Goal: Information Seeking & Learning: Learn about a topic

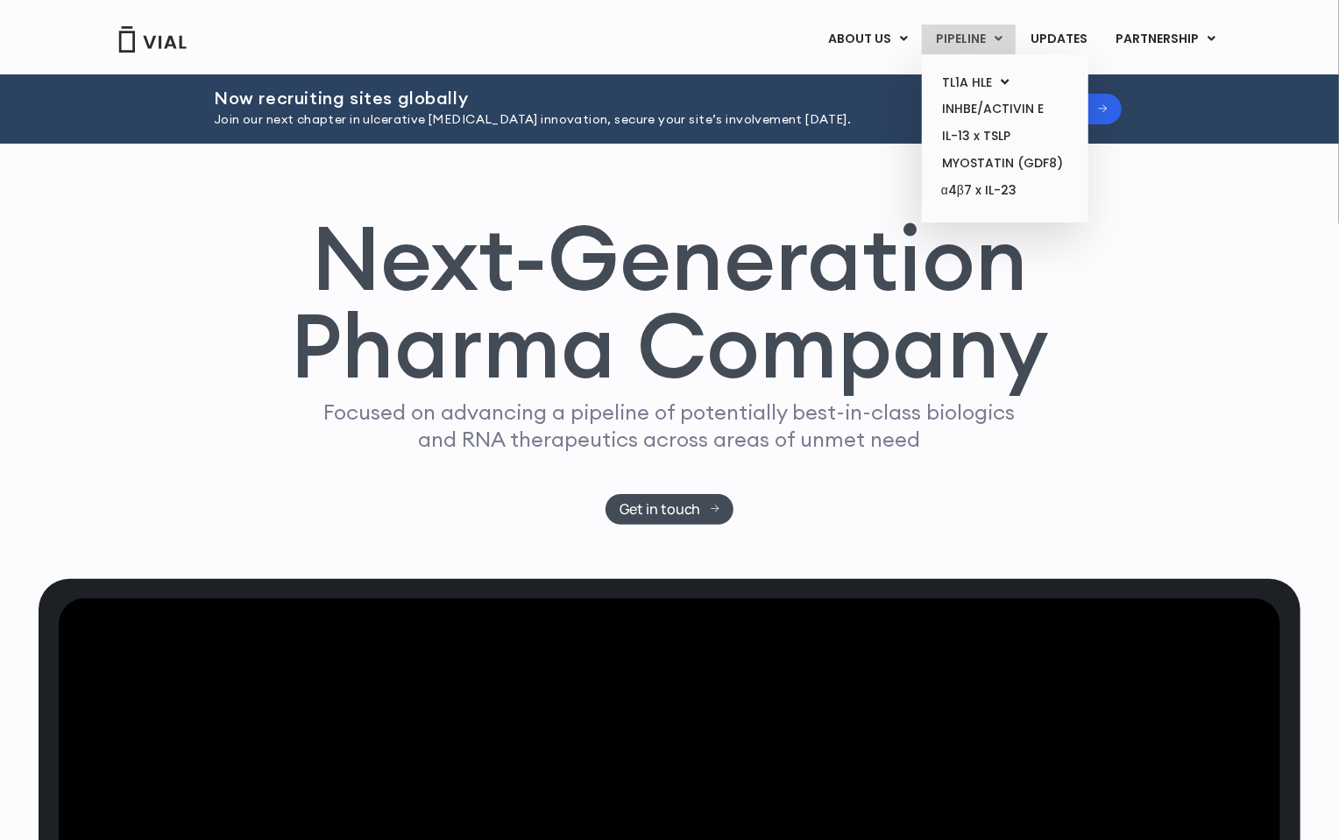
click at [973, 32] on link "PIPELINE" at bounding box center [969, 40] width 94 height 30
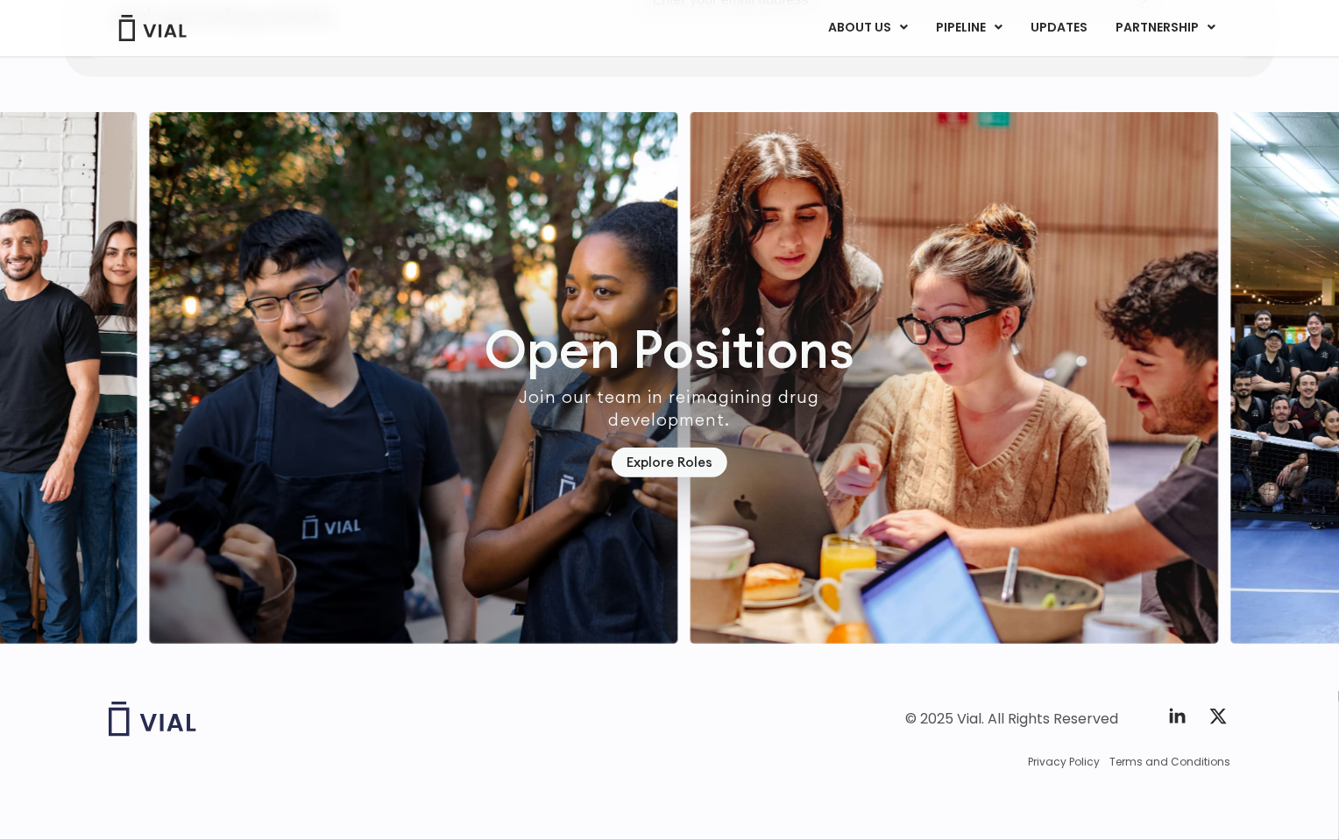
scroll to position [4921, 0]
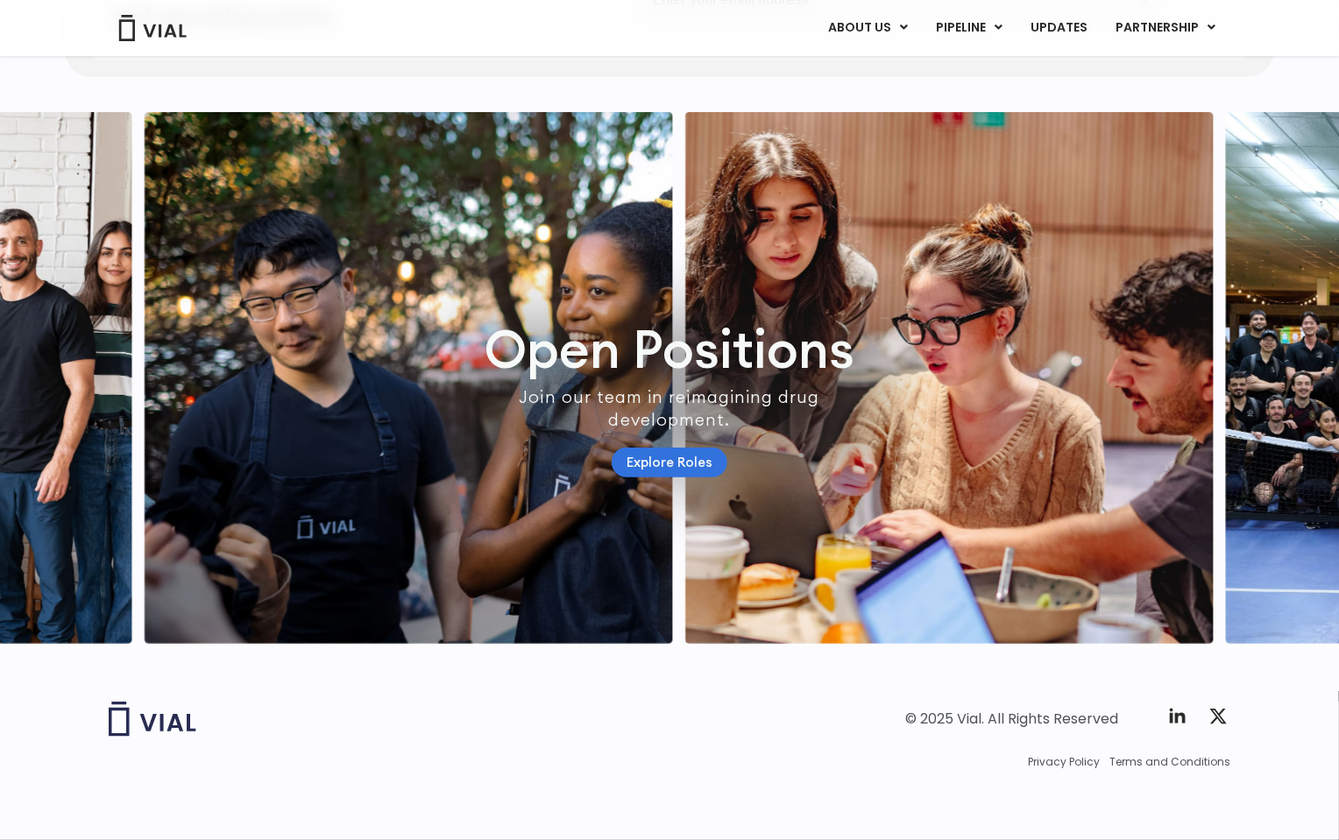
click at [651, 448] on link "Explore Roles" at bounding box center [670, 463] width 116 height 31
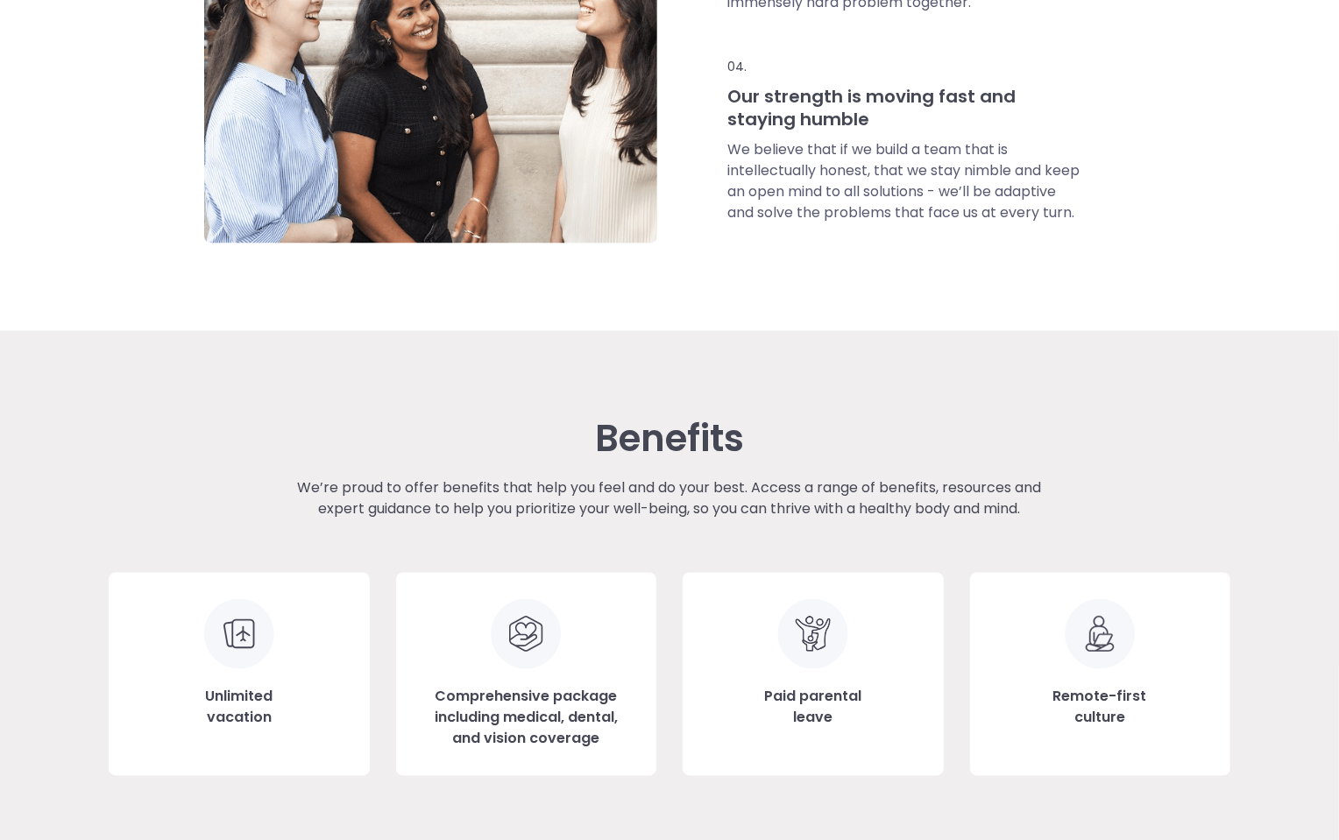
scroll to position [1635, 0]
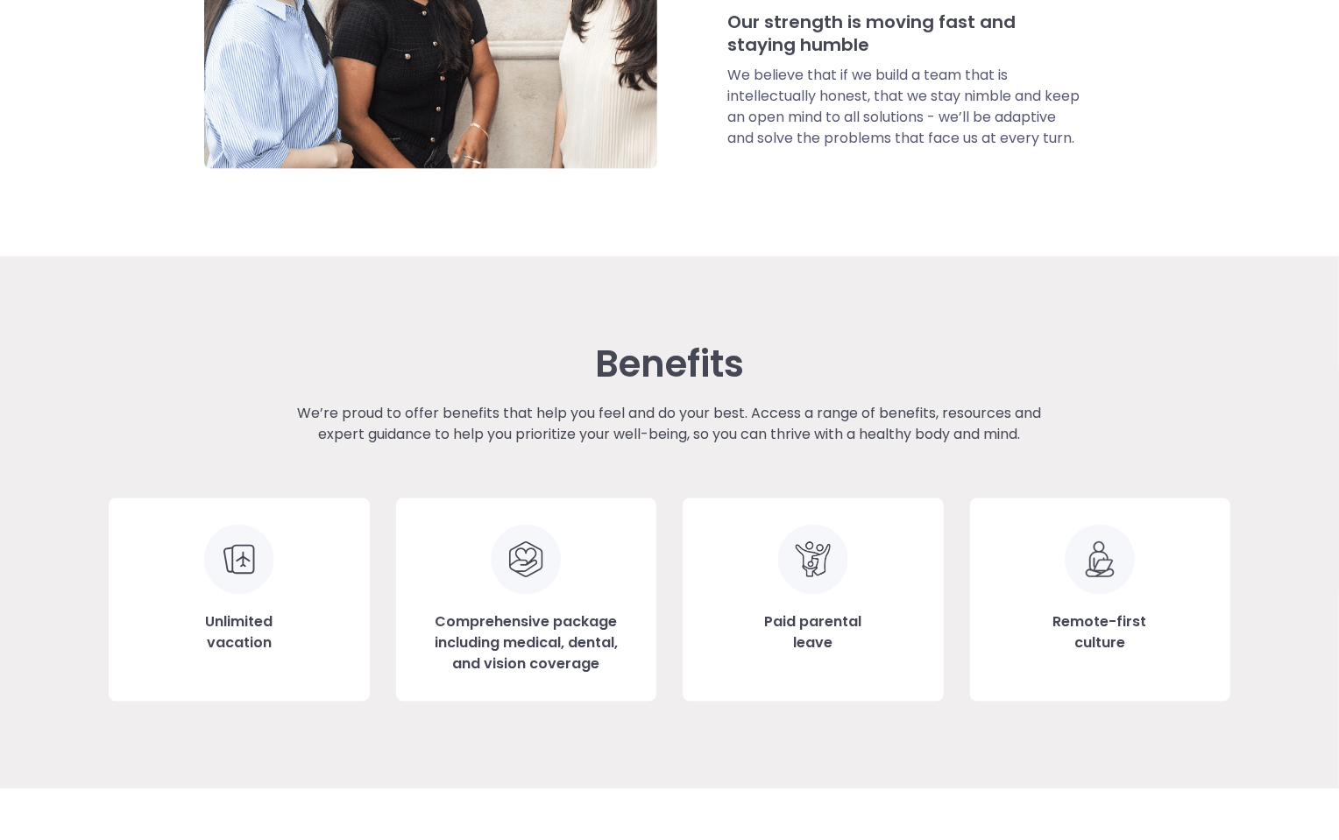
click at [258, 622] on h3 "Unlimited vacation" at bounding box center [238, 633] width 67 height 42
click at [243, 548] on img at bounding box center [238, 560] width 71 height 70
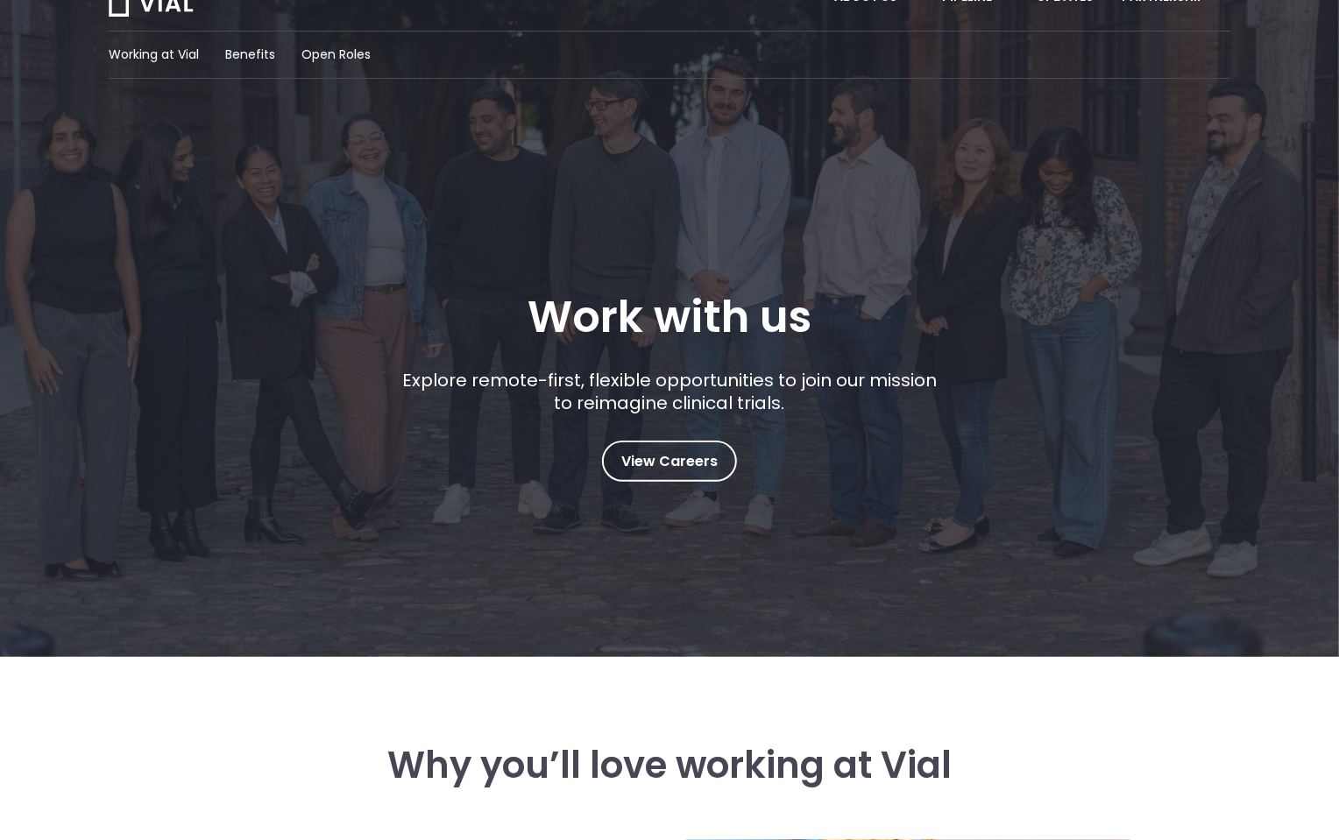
scroll to position [0, 0]
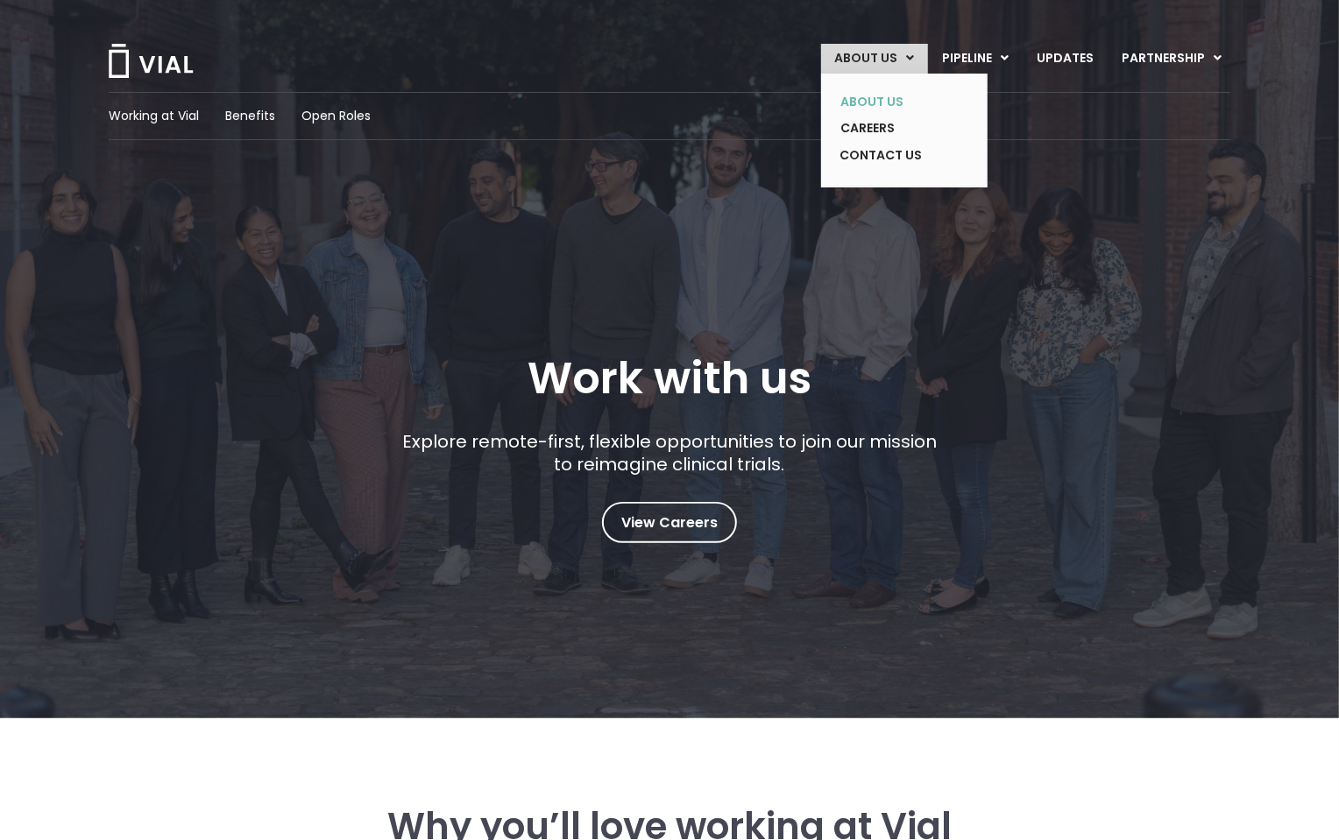
click at [872, 108] on link "ABOUT US" at bounding box center [891, 101] width 128 height 27
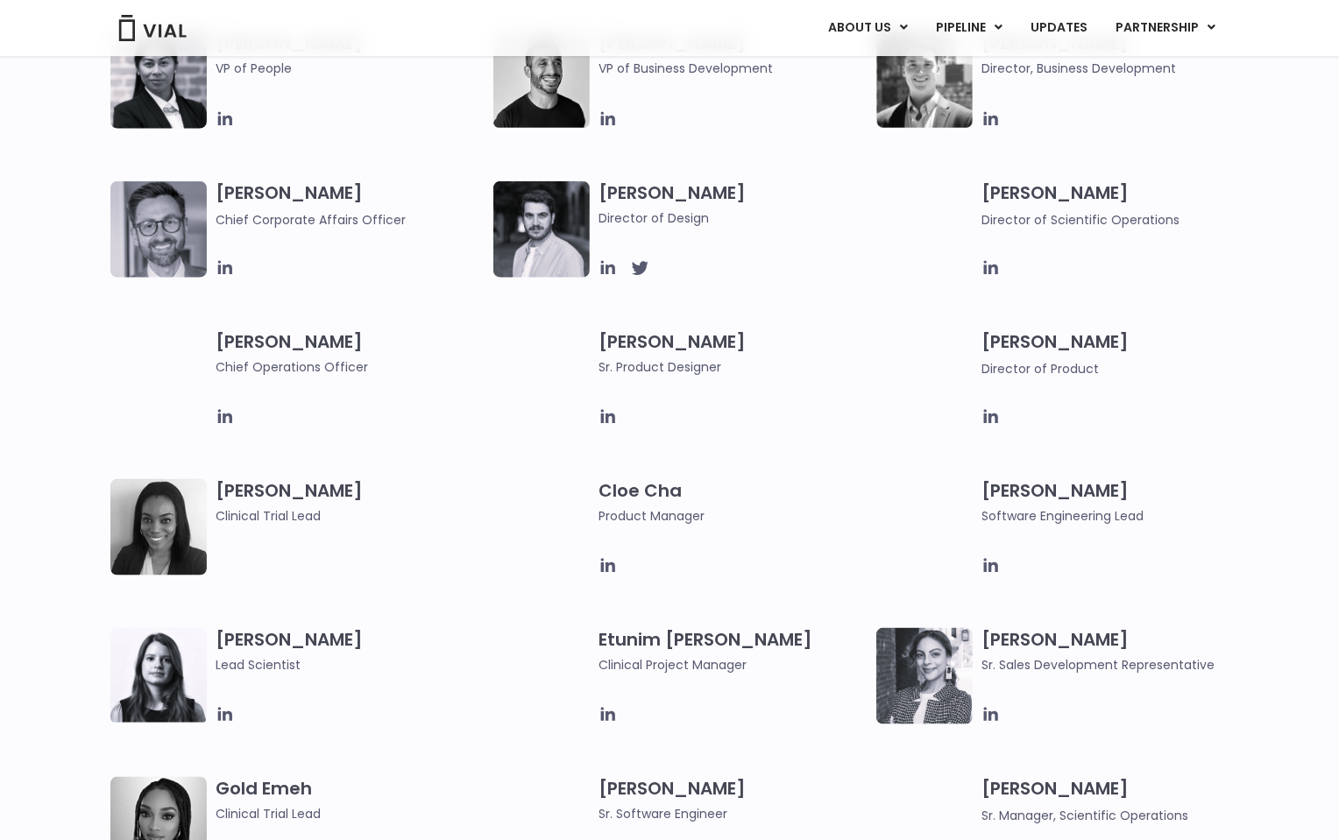
scroll to position [1051, 0]
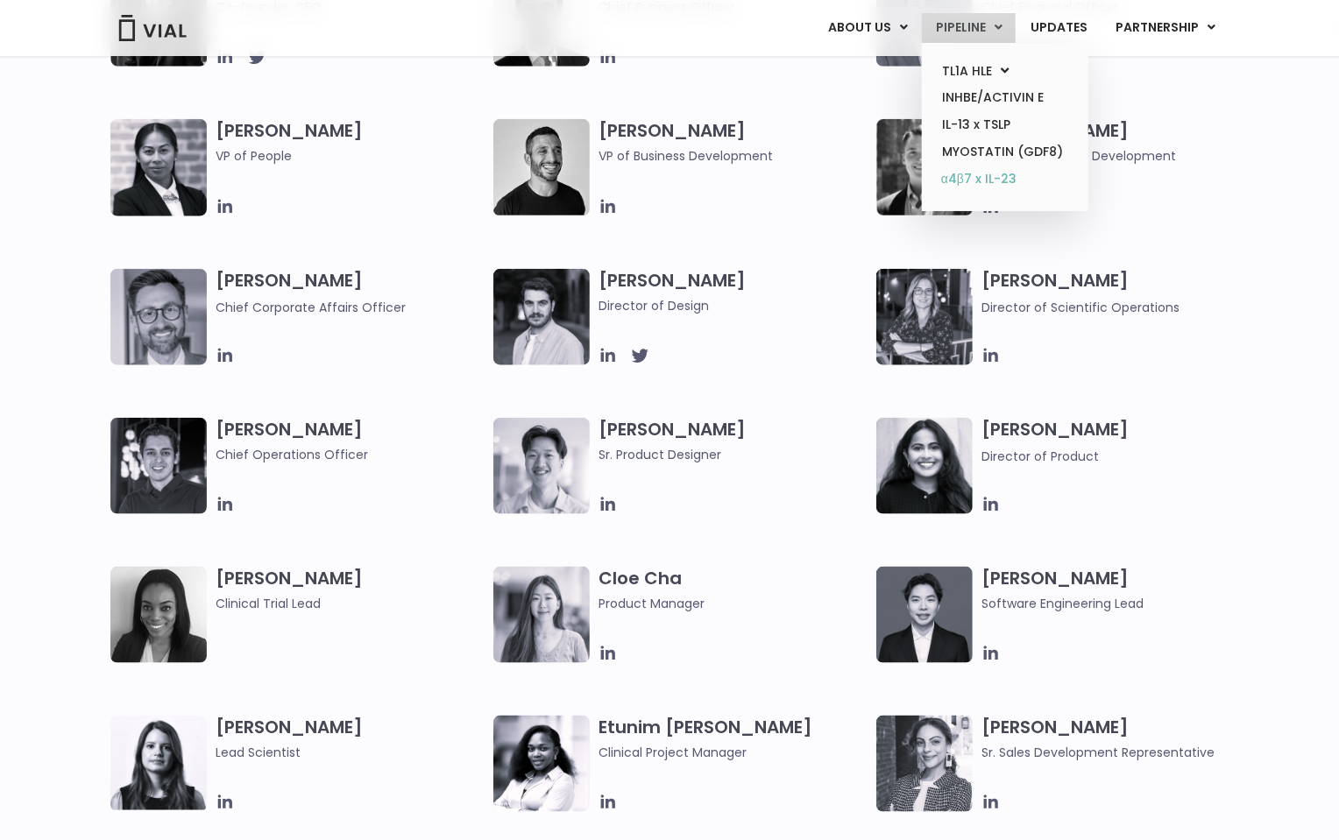
click at [985, 176] on link "α4β7 x IL-23" at bounding box center [1004, 180] width 153 height 28
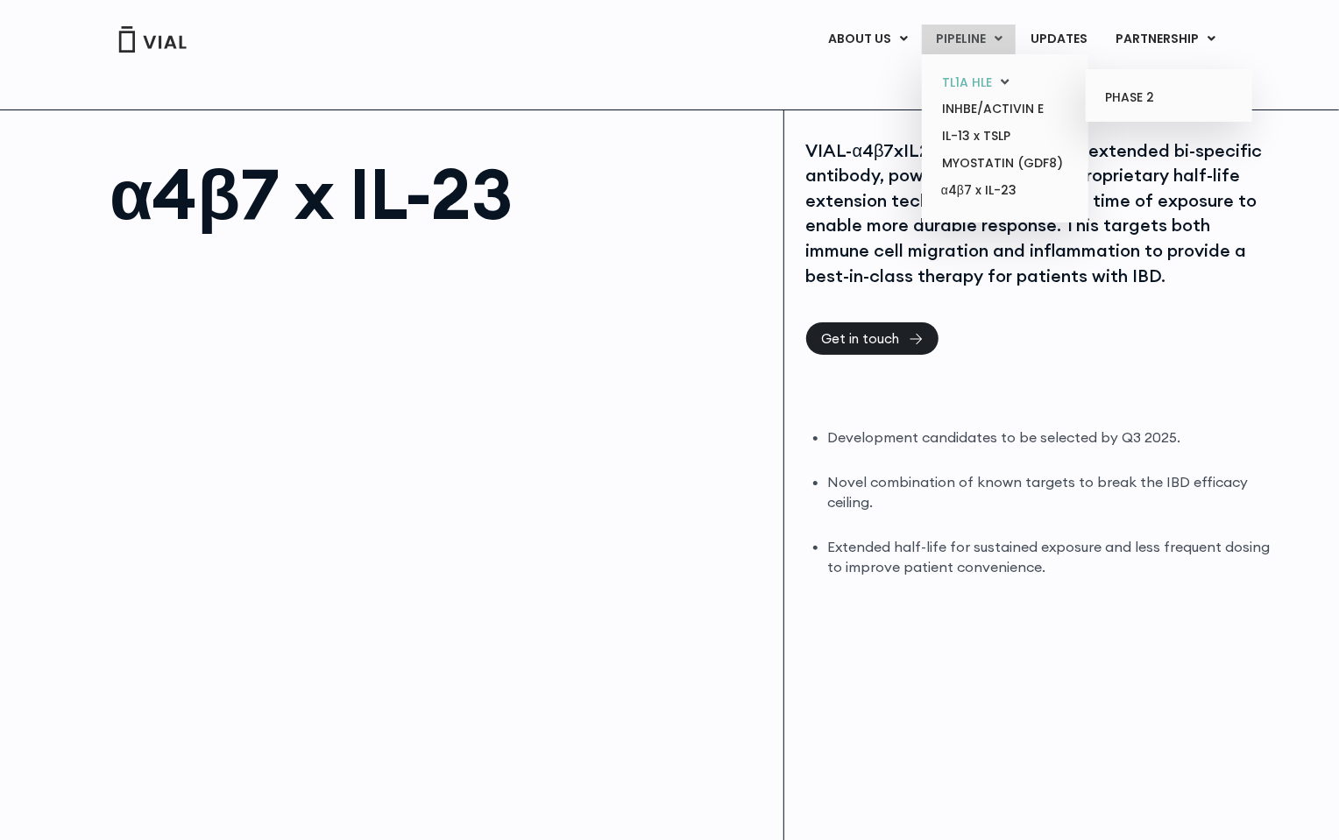
click at [973, 82] on link "TL1A HLE" at bounding box center [1004, 82] width 153 height 27
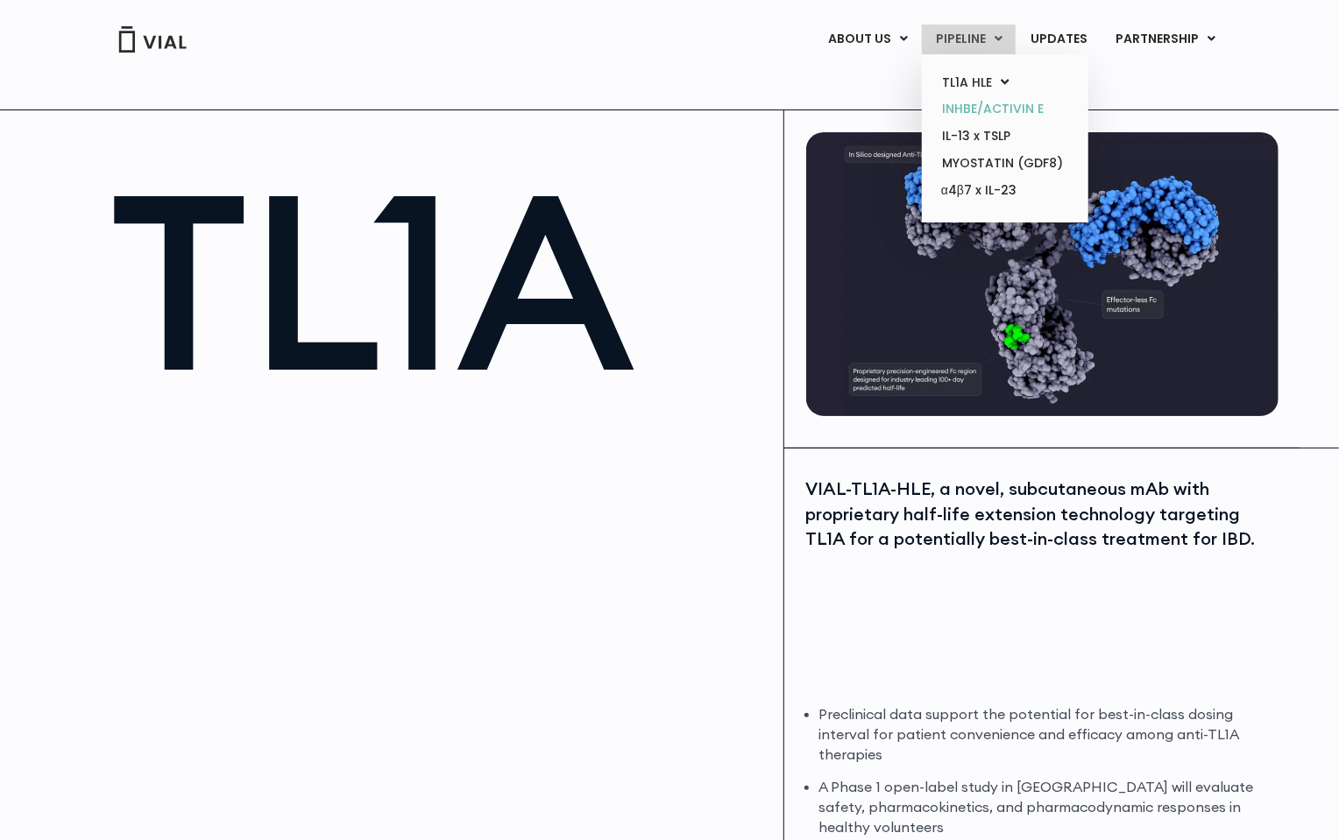
click at [981, 108] on link "INHBE/ACTIVIN E" at bounding box center [1004, 108] width 153 height 27
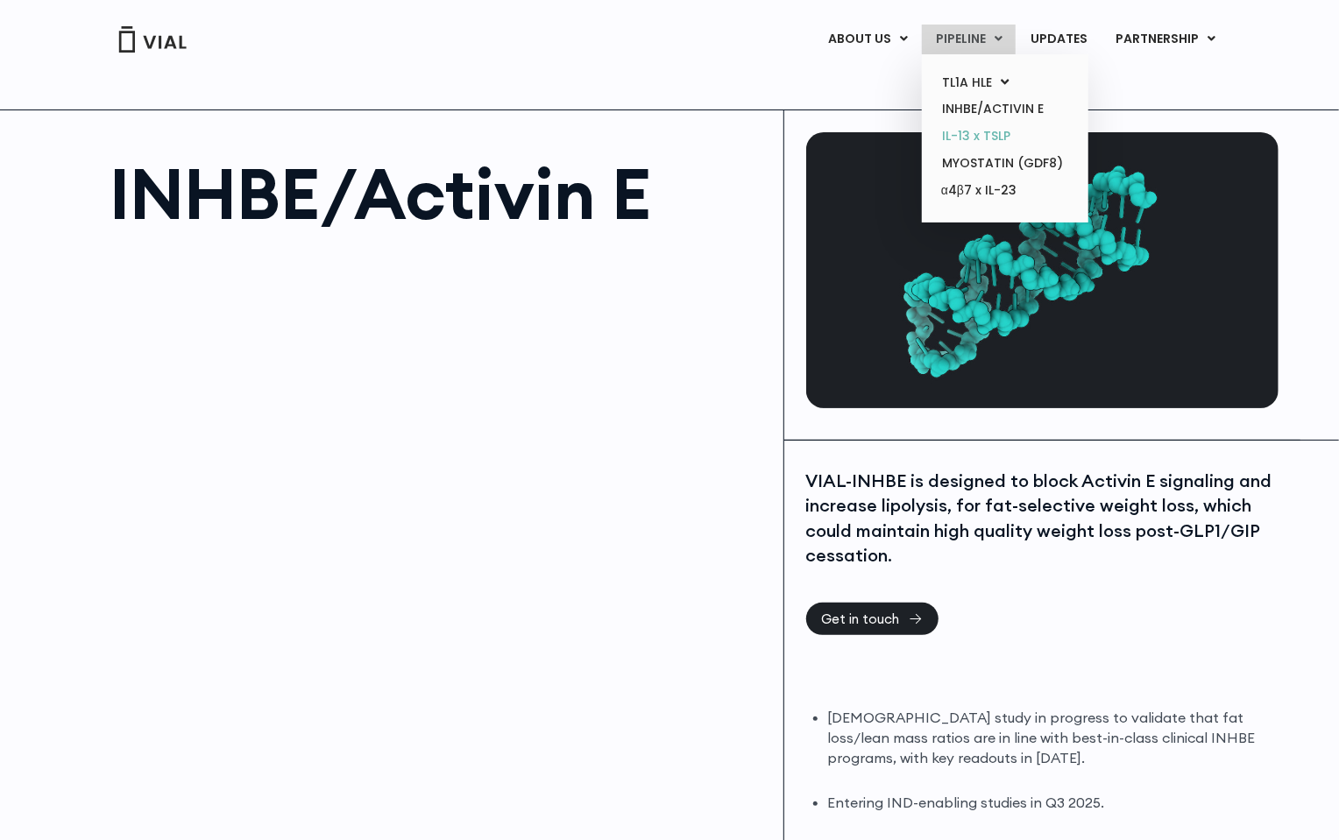
click at [977, 138] on link "IL-13 x TSLP" at bounding box center [1004, 136] width 153 height 27
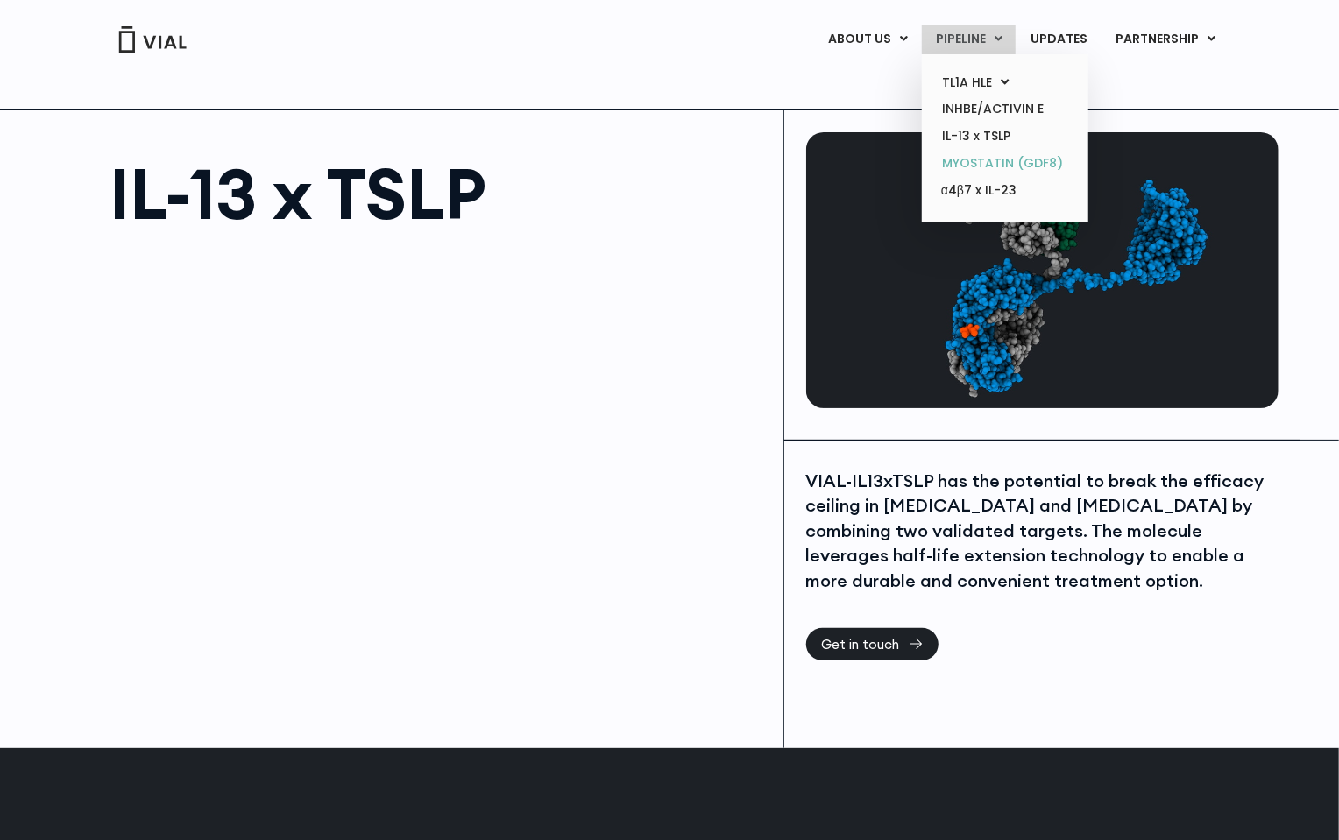
click at [984, 159] on link "MYOSTATIN (GDF8)" at bounding box center [1004, 163] width 153 height 27
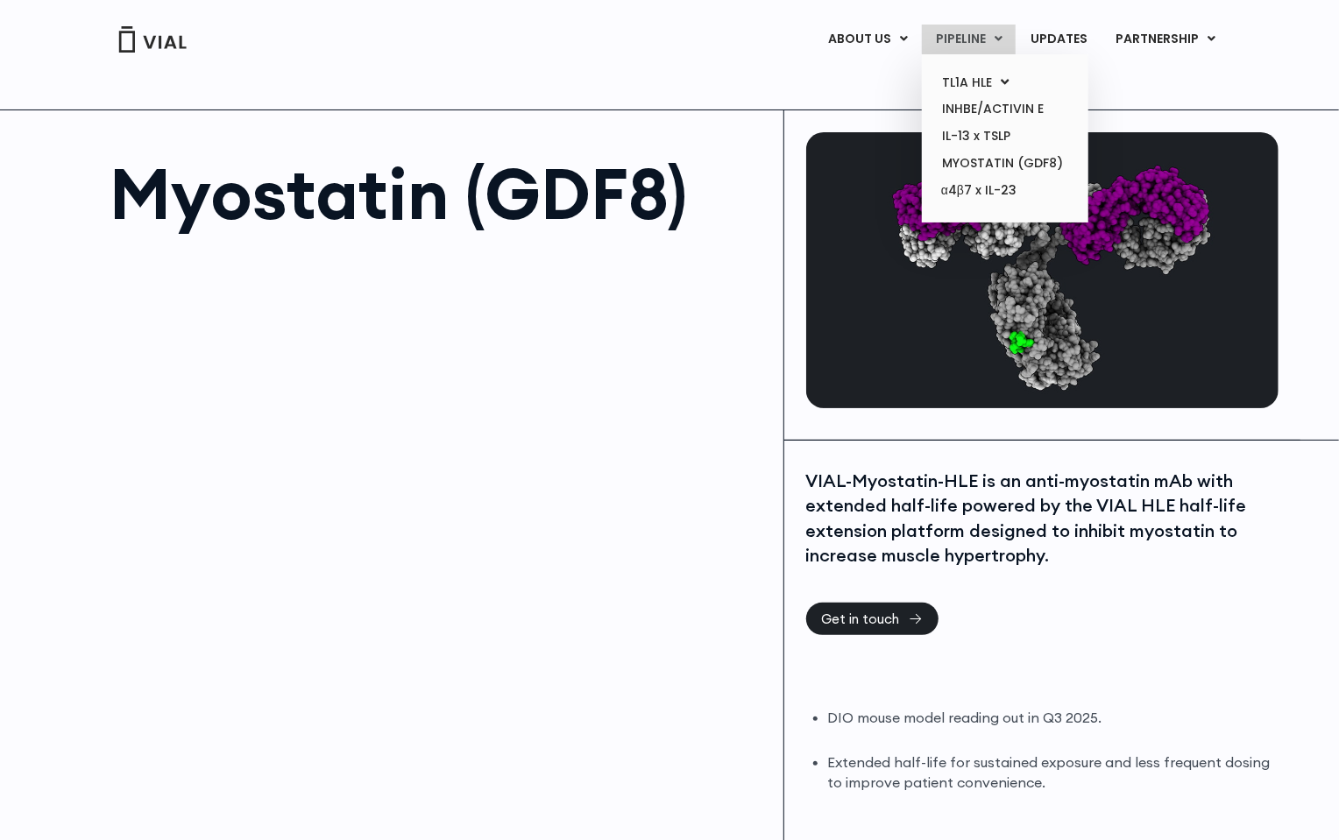
click at [973, 38] on link "PIPELINE" at bounding box center [969, 40] width 94 height 30
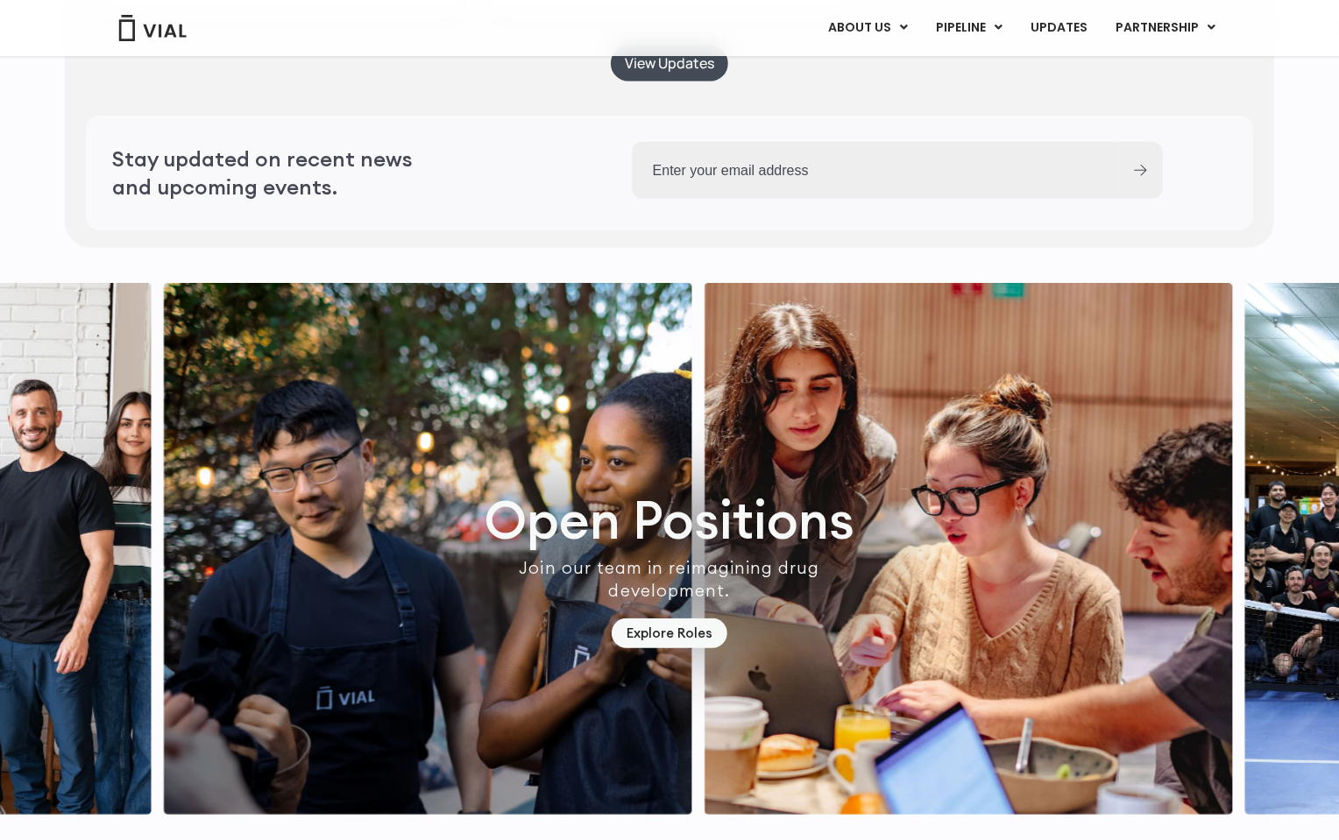
scroll to position [4921, 0]
